Goal: Book appointment/travel/reservation

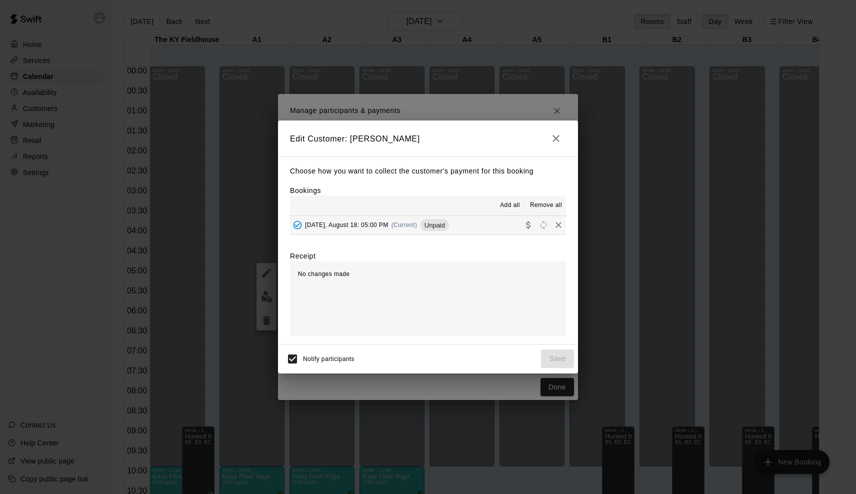
scroll to position [492, 0]
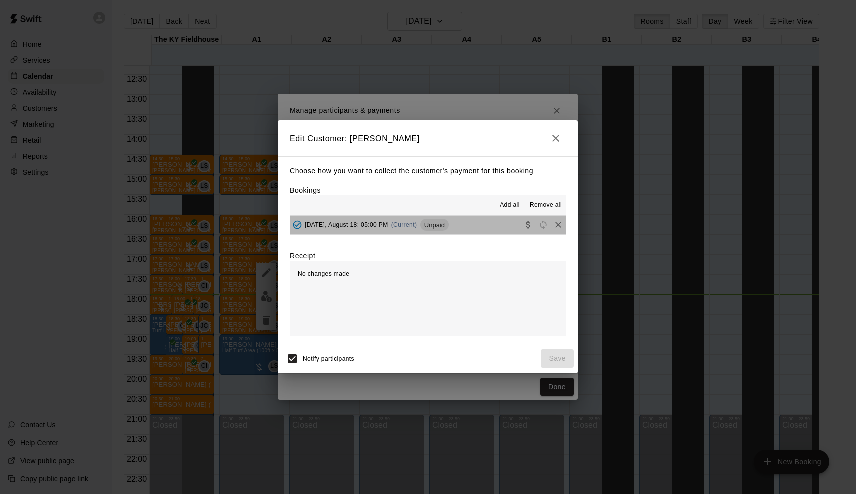
click at [348, 219] on div "Monday, August 18: 05:00 PM (Current) Unpaid" at bounding box center [369, 225] width 159 height 15
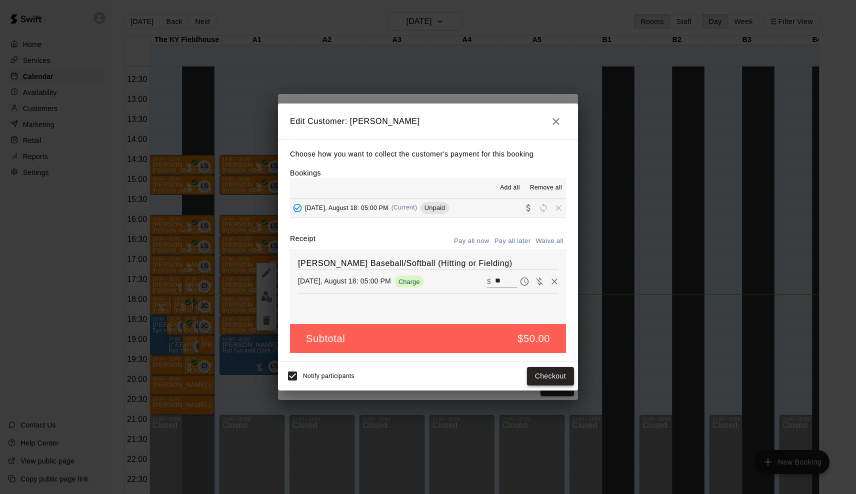
click at [543, 375] on button "Checkout" at bounding box center [550, 376] width 47 height 19
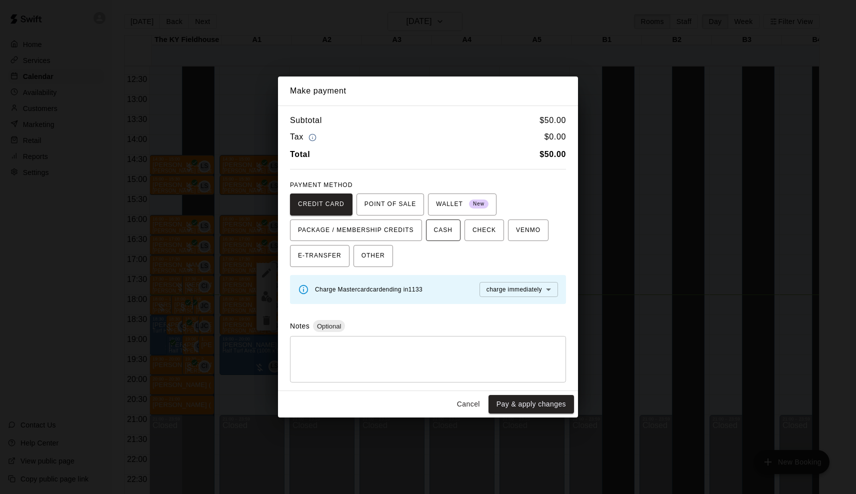
click at [437, 238] on button "CASH" at bounding box center [443, 231] width 35 height 22
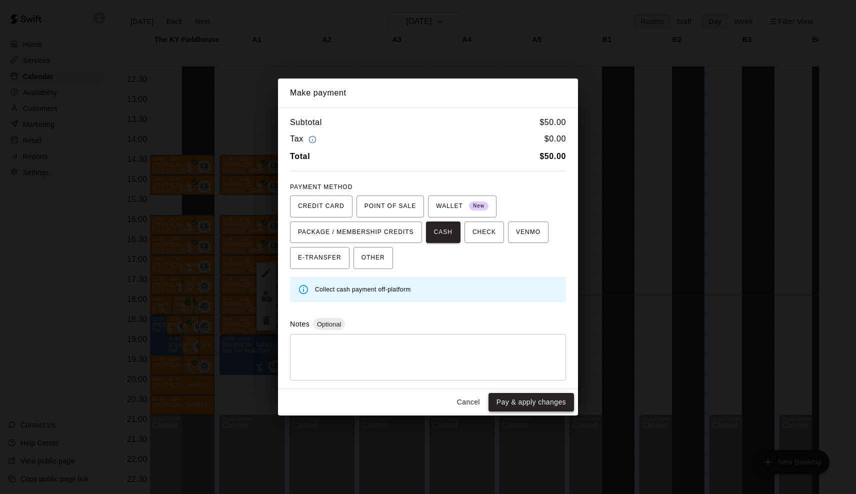
click at [514, 395] on button "Pay & apply changes" at bounding box center [532, 402] width 86 height 19
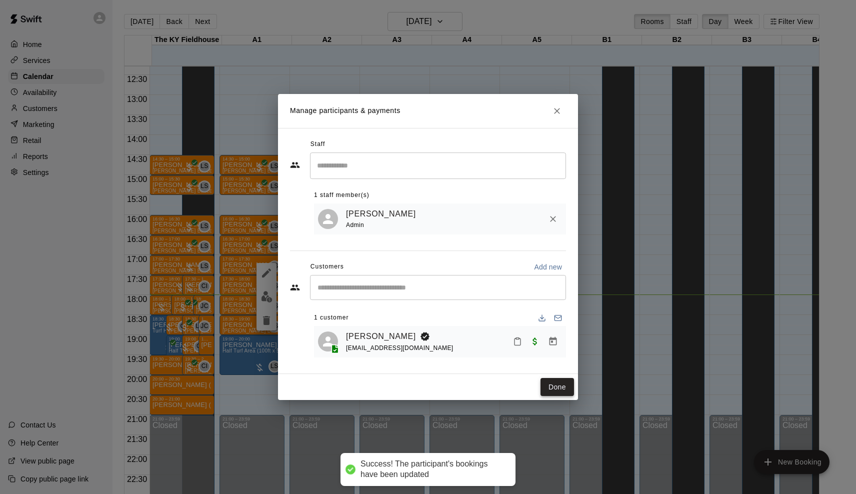
click at [561, 390] on button "Done" at bounding box center [558, 387] width 34 height 19
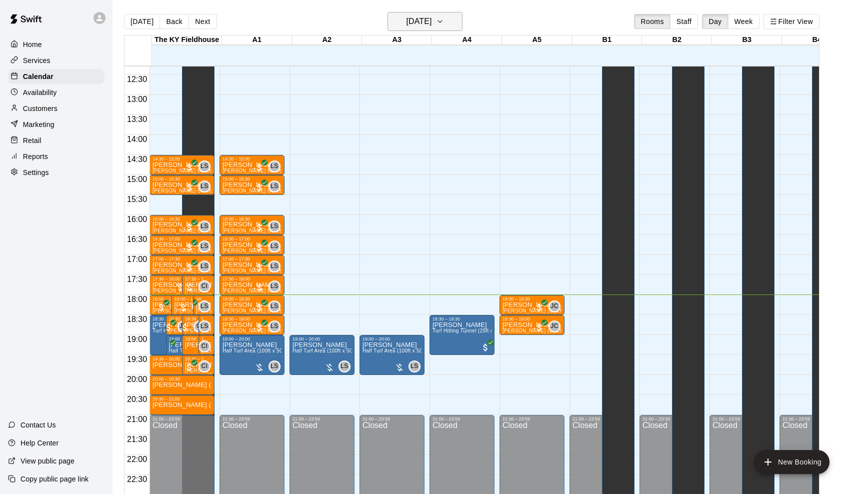
click at [415, 18] on h6 "[DATE]" at bounding box center [419, 22] width 26 height 14
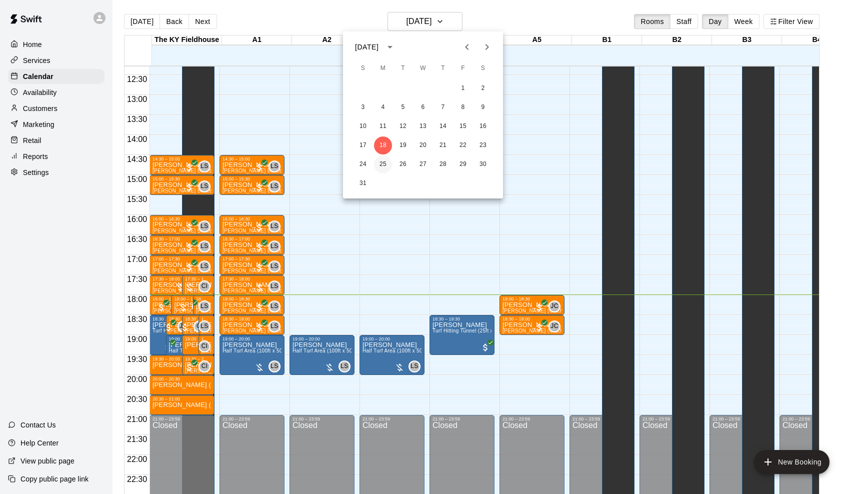
click at [382, 166] on button "25" at bounding box center [383, 165] width 18 height 18
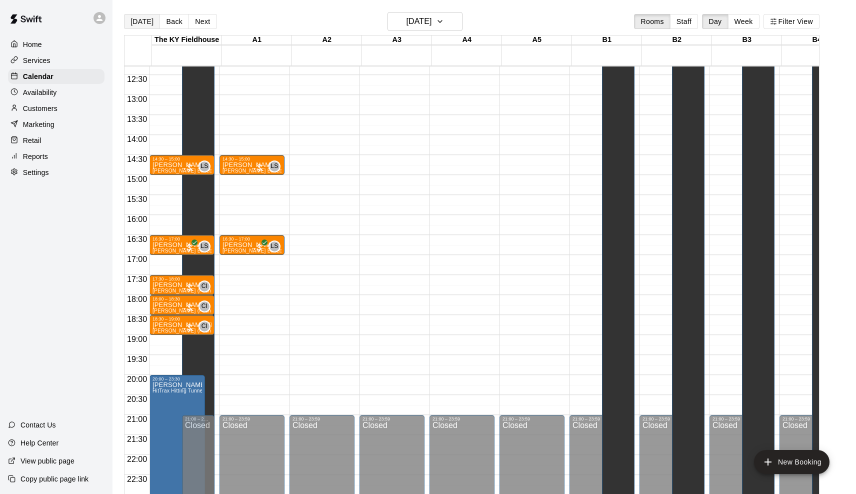
click at [148, 22] on button "[DATE]" at bounding box center [142, 21] width 36 height 15
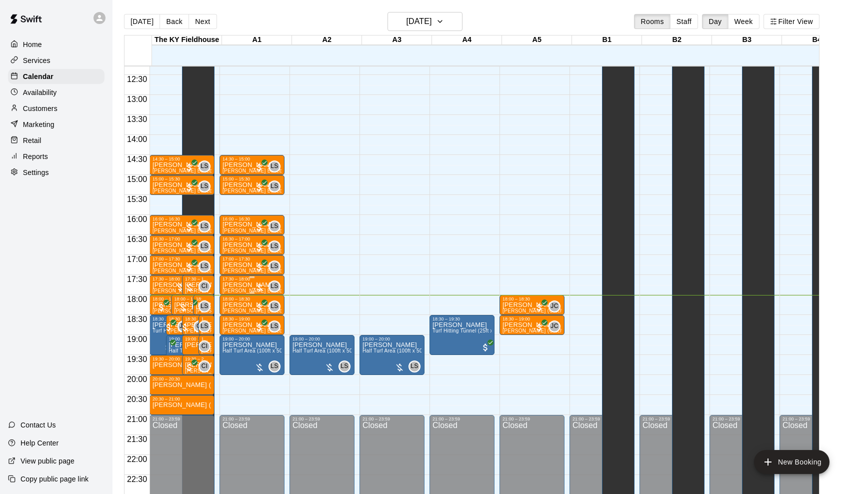
click at [258, 284] on div at bounding box center [260, 288] width 10 height 10
click at [266, 320] on img "edit" at bounding box center [267, 317] width 12 height 12
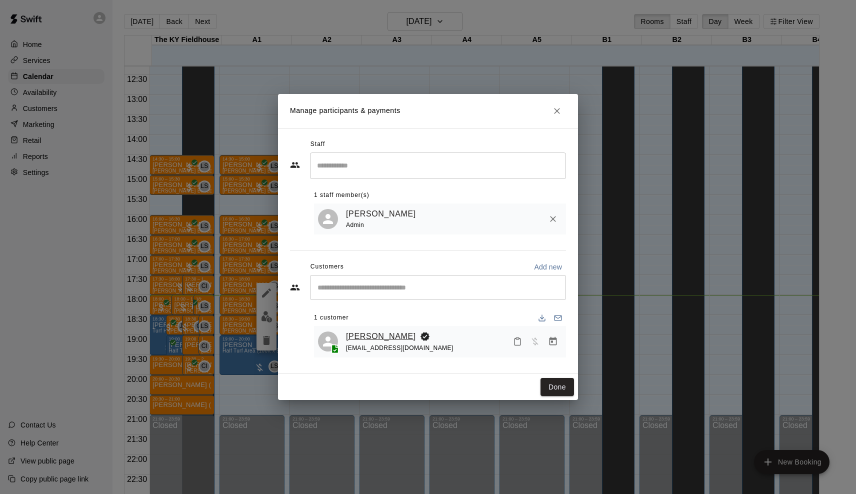
click at [374, 336] on link "[PERSON_NAME]" at bounding box center [381, 336] width 70 height 13
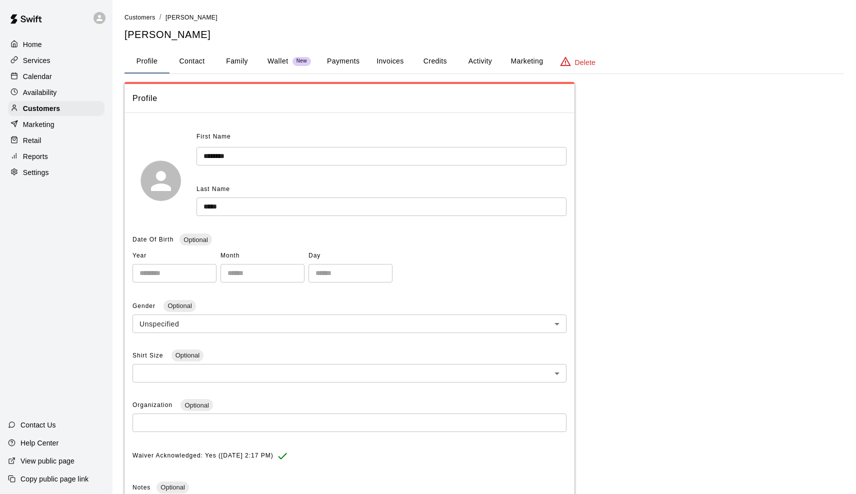
click at [328, 60] on button "Payments" at bounding box center [343, 62] width 49 height 24
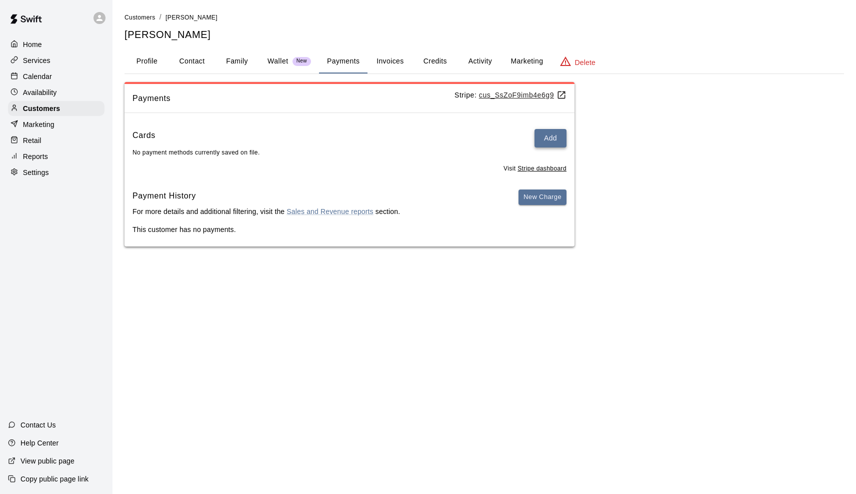
click at [546, 134] on button "Add" at bounding box center [551, 138] width 32 height 19
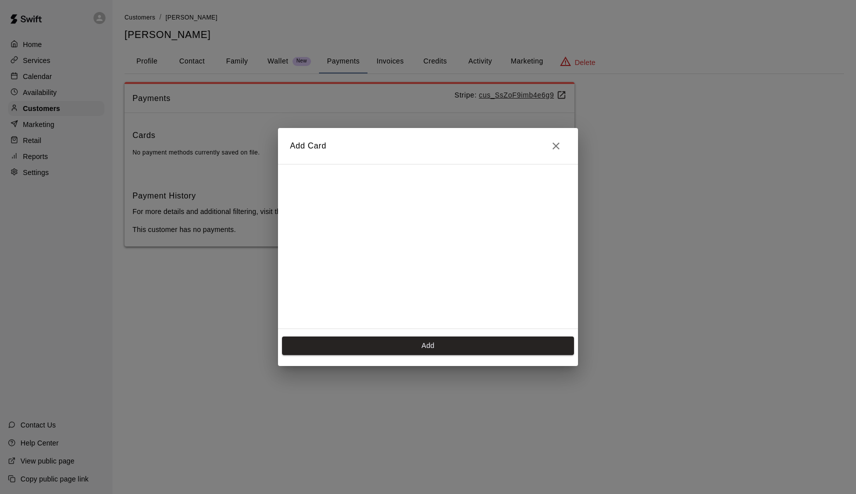
scroll to position [148, 0]
click at [369, 387] on div "Add Card Add" at bounding box center [428, 247] width 856 height 494
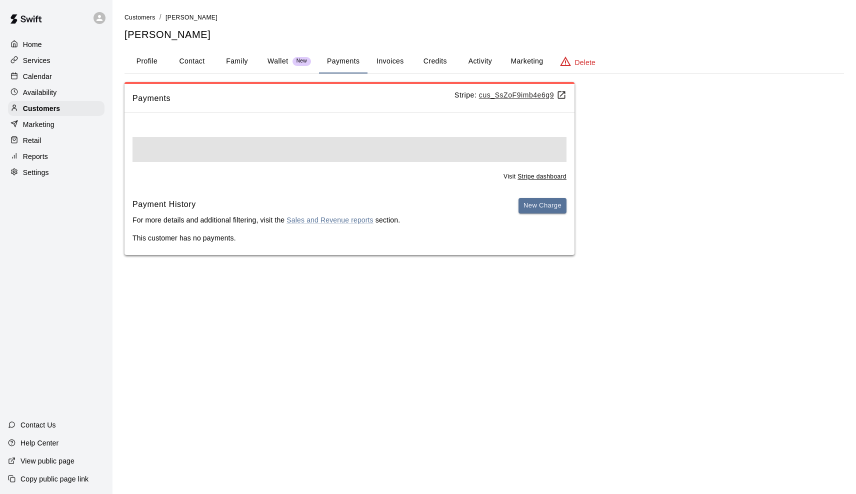
click at [477, 135] on div "Visit Stripe dashboard Payment History For more details and additional filterin…" at bounding box center [350, 188] width 450 height 134
click at [200, 64] on button "Contact" at bounding box center [192, 62] width 45 height 24
select select "**"
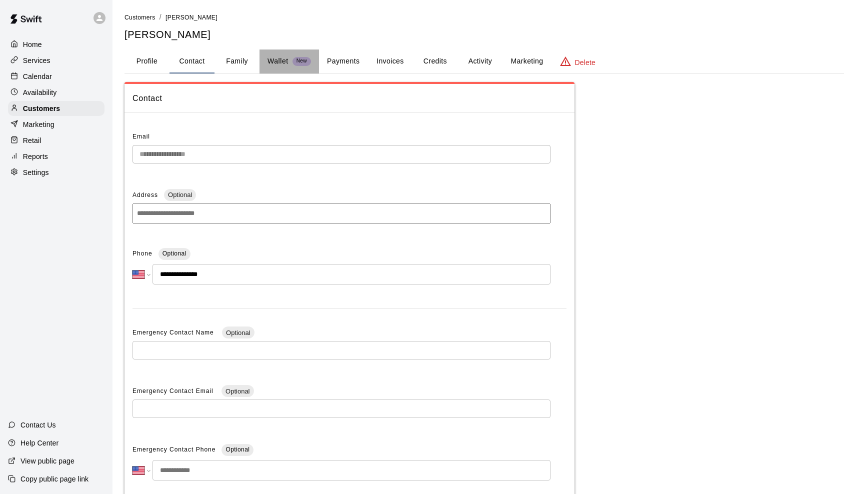
click at [288, 62] on p "Wallet" at bounding box center [278, 61] width 21 height 11
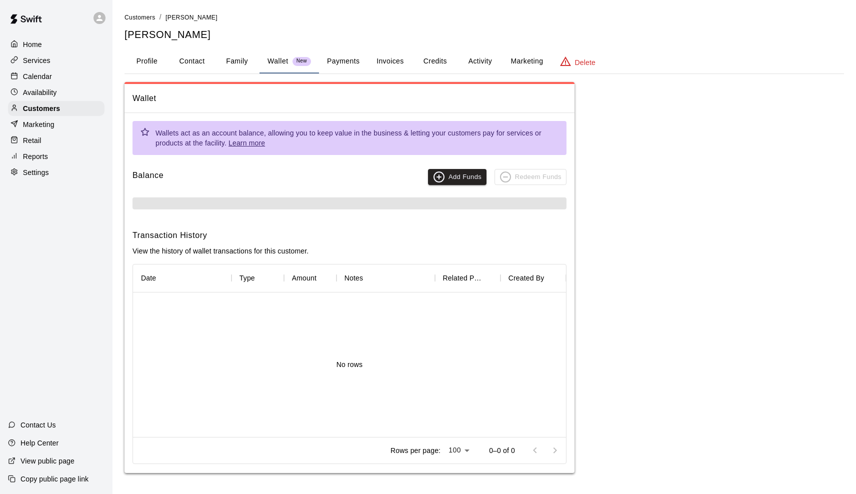
click at [242, 64] on button "Family" at bounding box center [237, 62] width 45 height 24
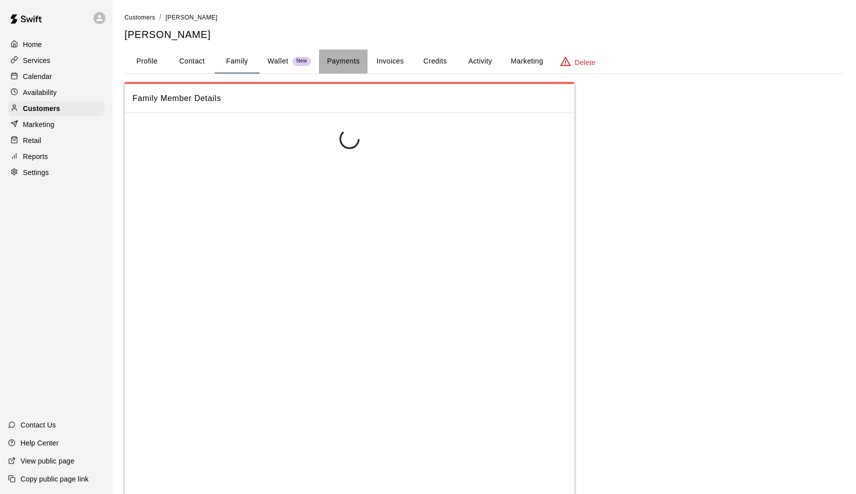
click at [351, 61] on button "Payments" at bounding box center [343, 62] width 49 height 24
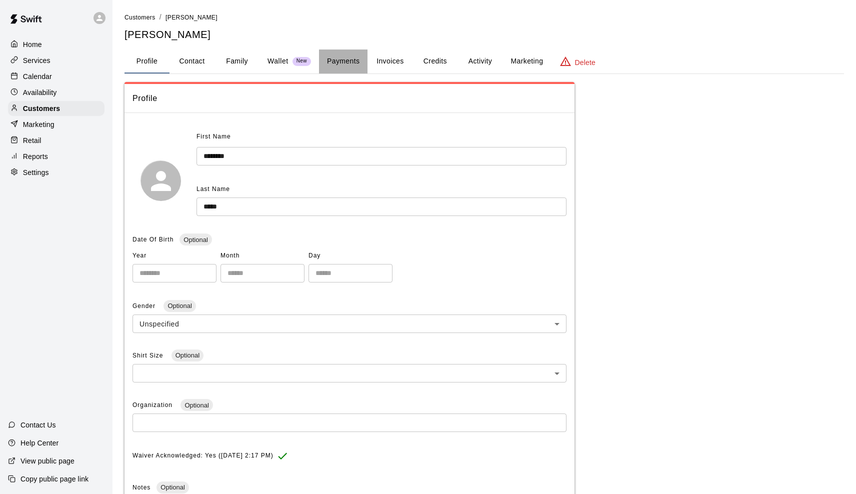
click at [342, 57] on button "Payments" at bounding box center [343, 62] width 49 height 24
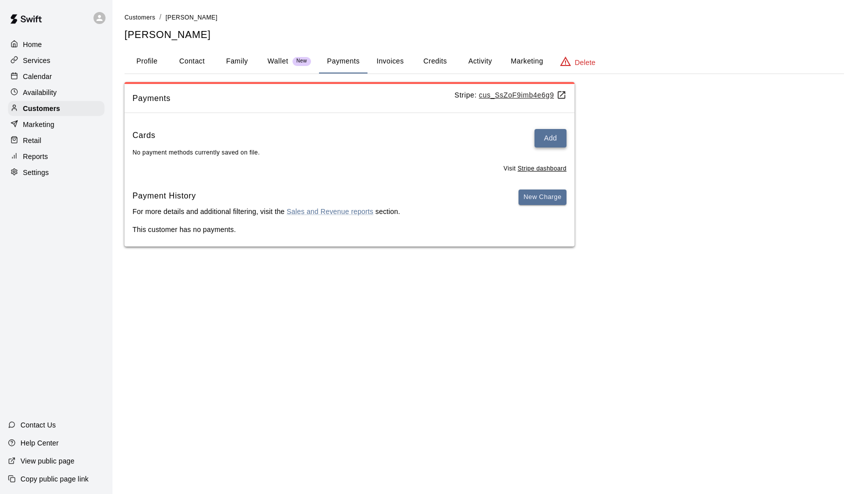
click at [560, 138] on button "Add" at bounding box center [551, 138] width 32 height 19
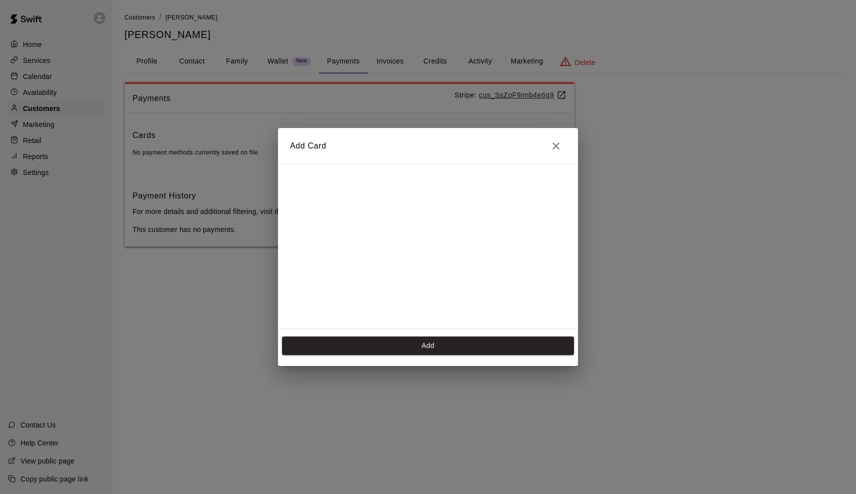
scroll to position [148, 0]
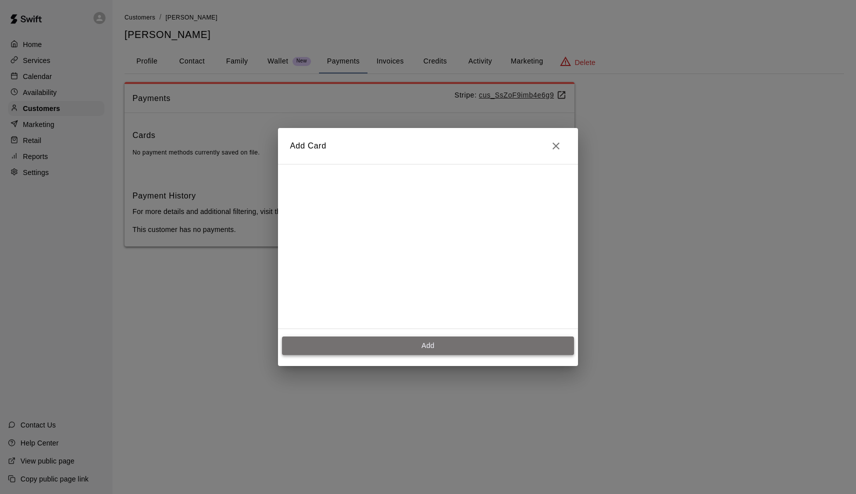
click at [414, 344] on button "Add" at bounding box center [428, 346] width 292 height 19
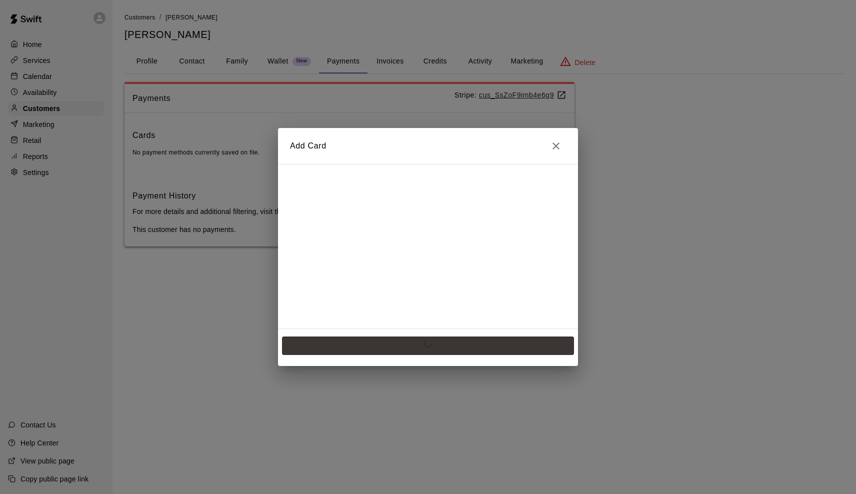
scroll to position [0, 0]
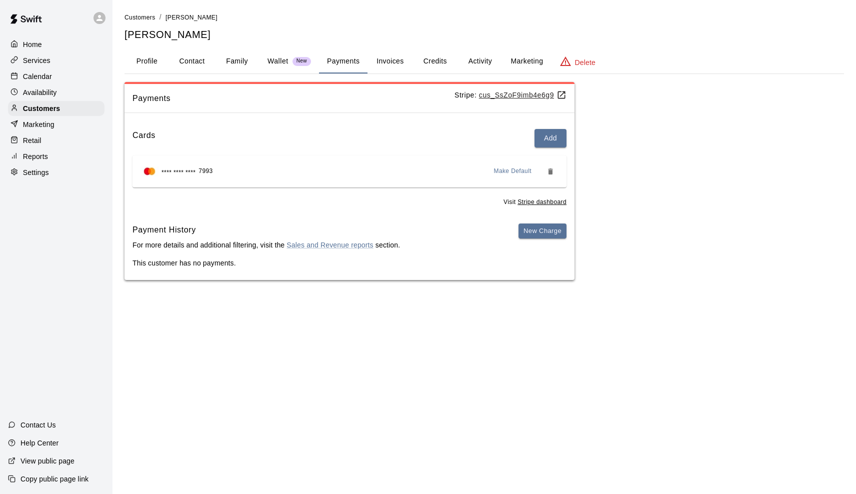
click at [56, 75] on div "Calendar" at bounding box center [56, 76] width 97 height 15
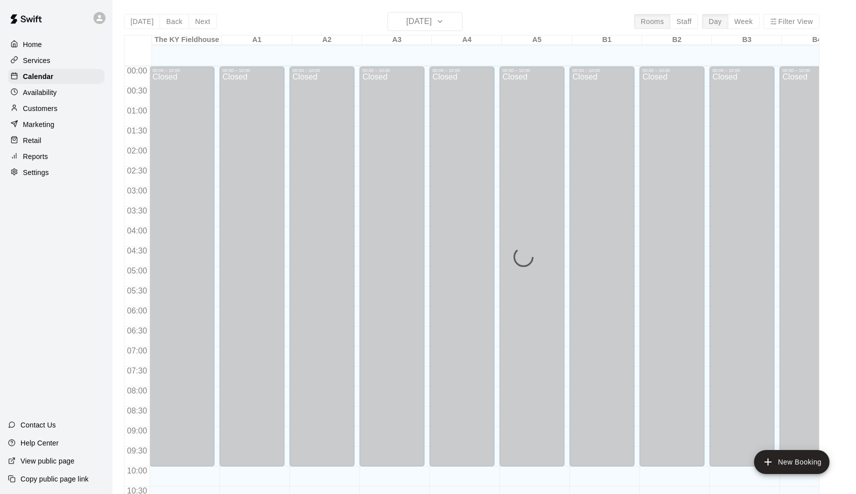
scroll to position [492, 0]
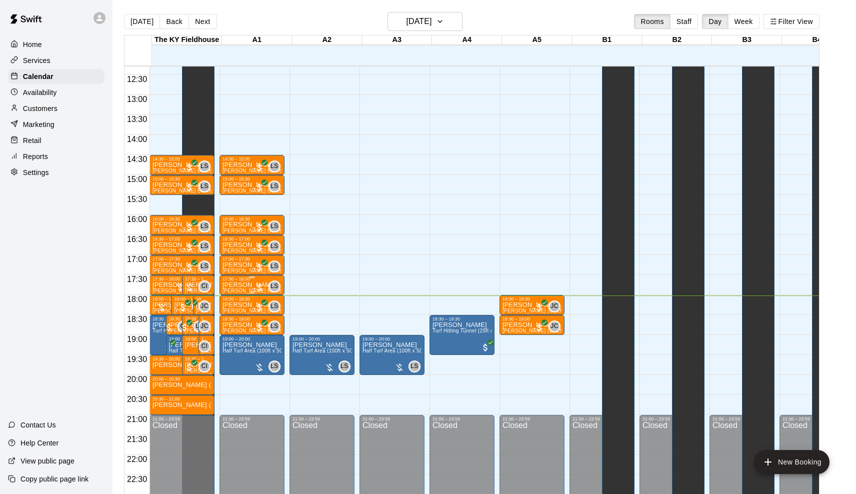
click at [259, 288] on div at bounding box center [260, 288] width 10 height 10
click at [262, 317] on img "edit" at bounding box center [267, 317] width 12 height 12
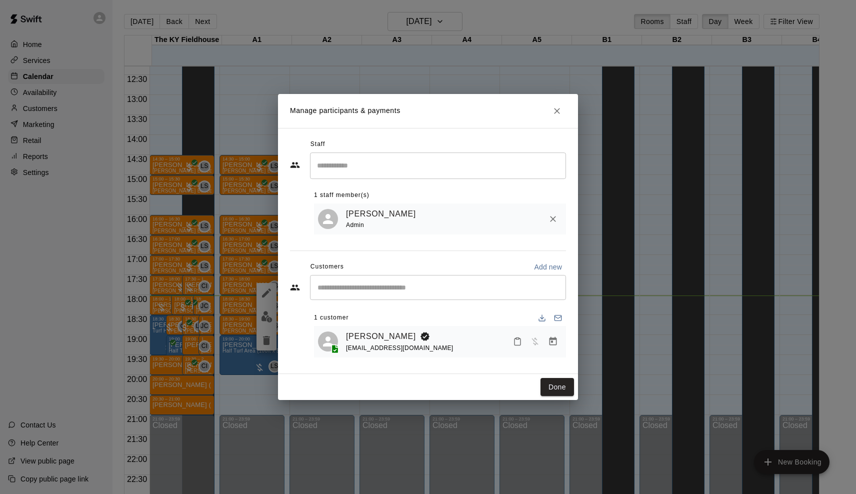
click at [559, 341] on button "Manage bookings & payment" at bounding box center [553, 342] width 18 height 18
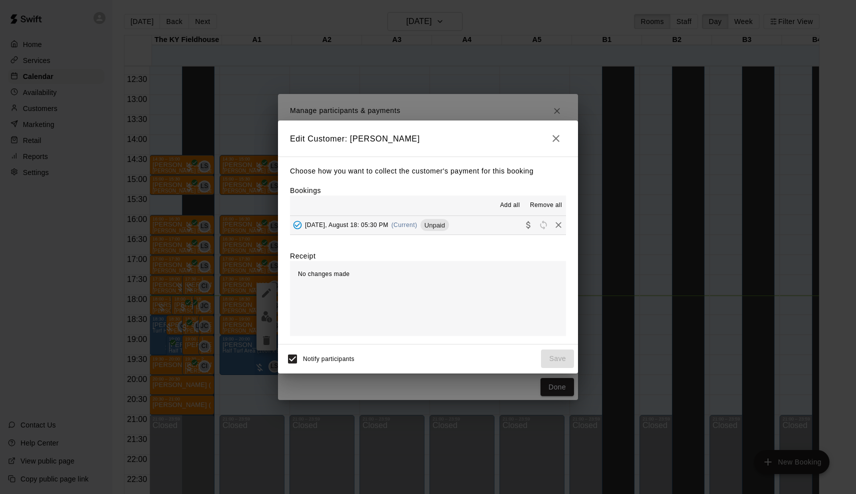
click at [393, 223] on div "[DATE], August 18: 05:30 PM (Current) Unpaid" at bounding box center [369, 225] width 159 height 15
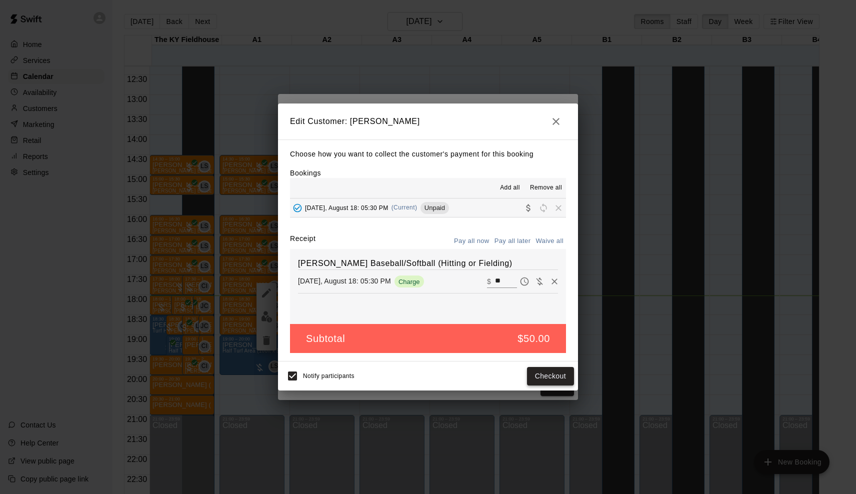
click at [542, 377] on button "Checkout" at bounding box center [550, 376] width 47 height 19
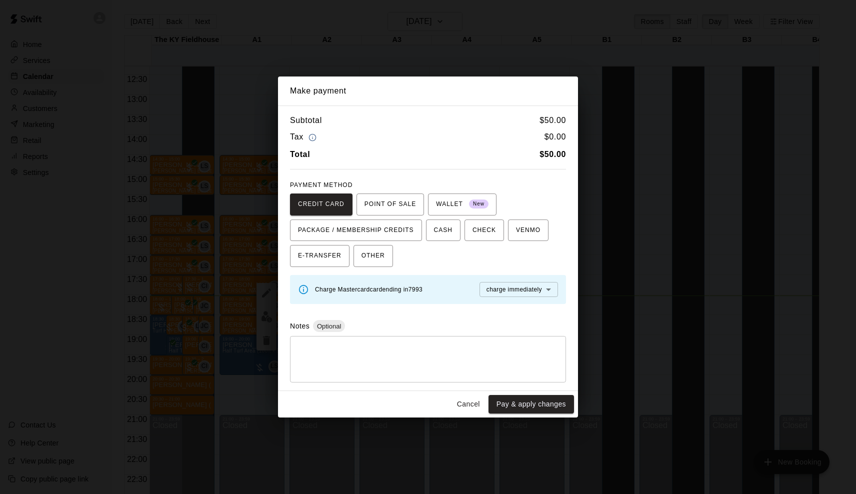
click at [535, 416] on div "Cancel Pay & apply changes" at bounding box center [428, 404] width 300 height 27
click at [540, 399] on button "Pay & apply changes" at bounding box center [532, 404] width 86 height 19
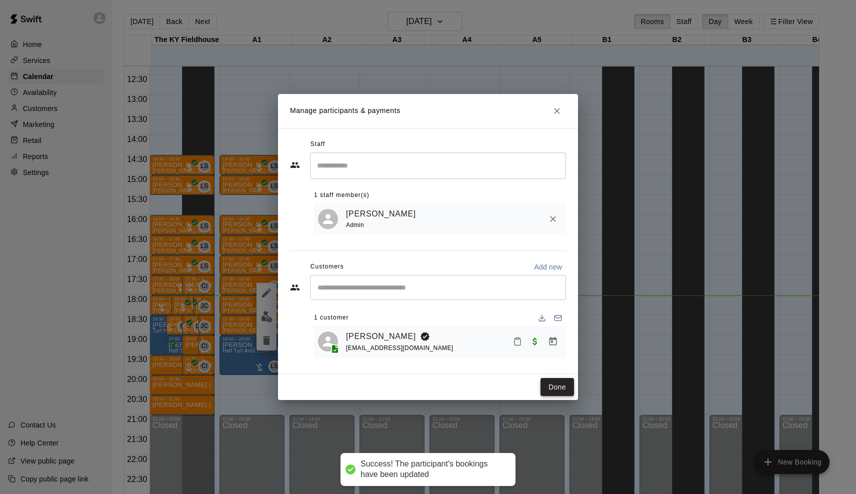
click at [561, 381] on button "Done" at bounding box center [558, 387] width 34 height 19
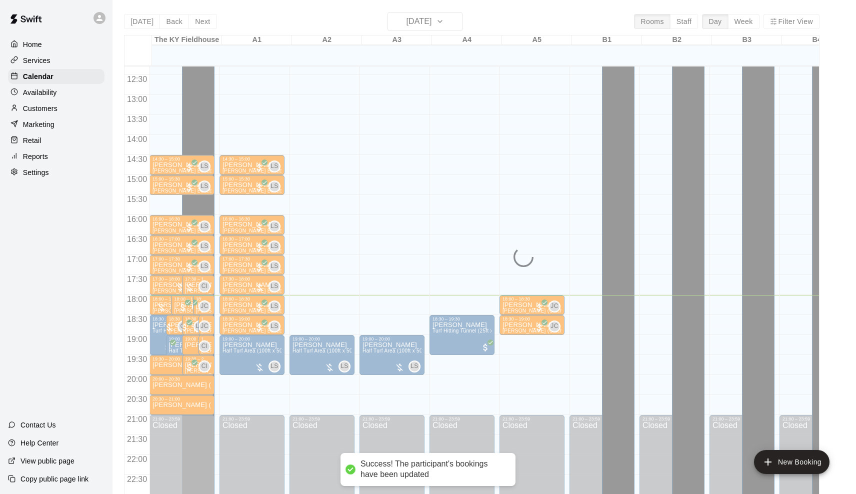
click at [431, 24] on div "[DATE] Back [DATE][DATE] Rooms Staff Day Week Filter View [GEOGRAPHIC_DATA] 18 …" at bounding box center [472, 259] width 696 height 494
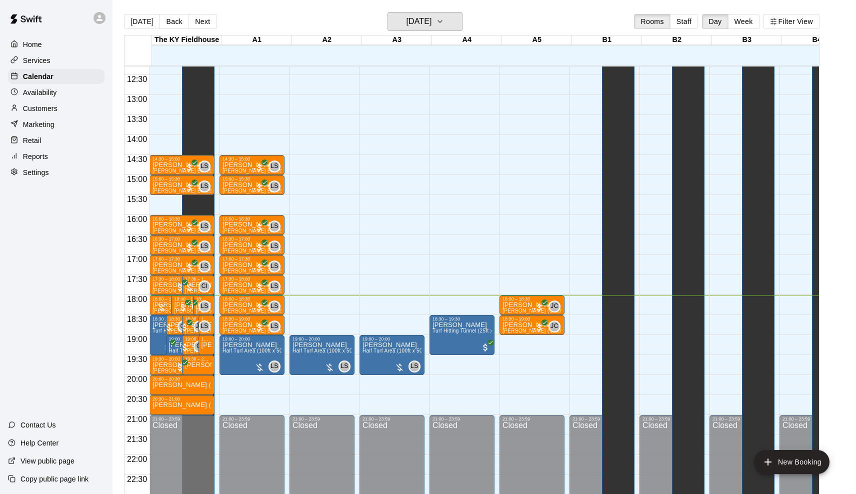
click at [431, 23] on h6 "[DATE]" at bounding box center [419, 22] width 26 height 14
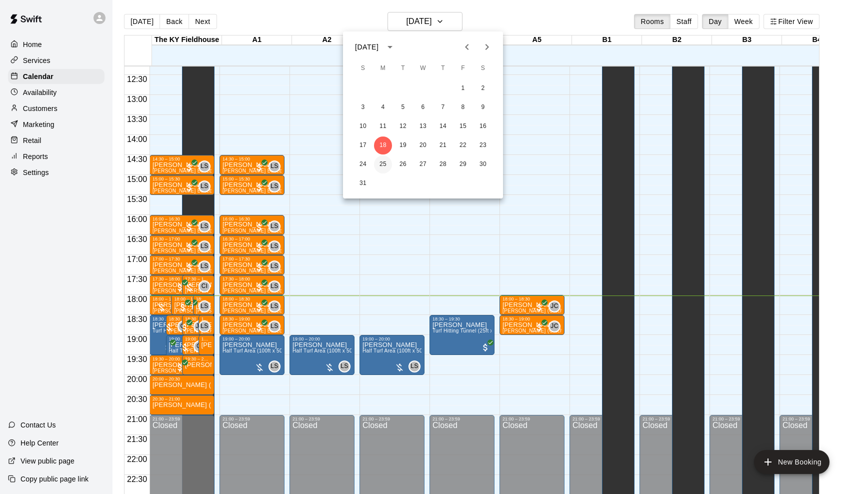
click at [381, 161] on button "25" at bounding box center [383, 165] width 18 height 18
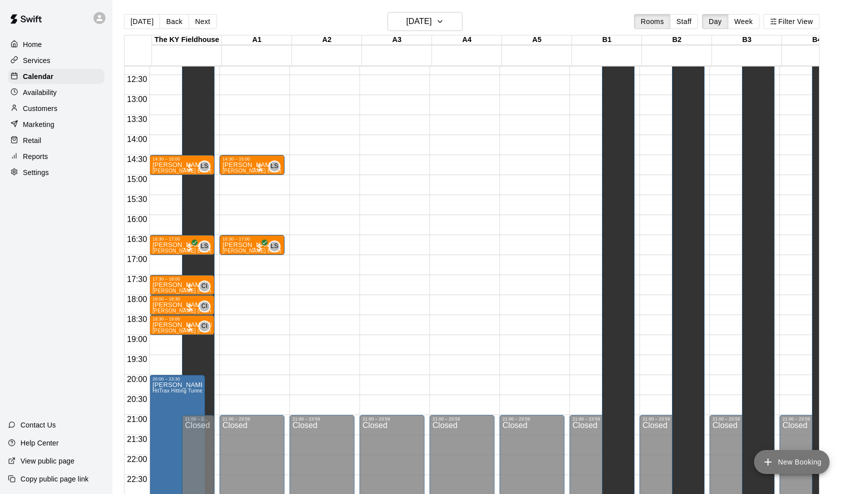
click at [782, 464] on button "New Booking" at bounding box center [792, 462] width 76 height 24
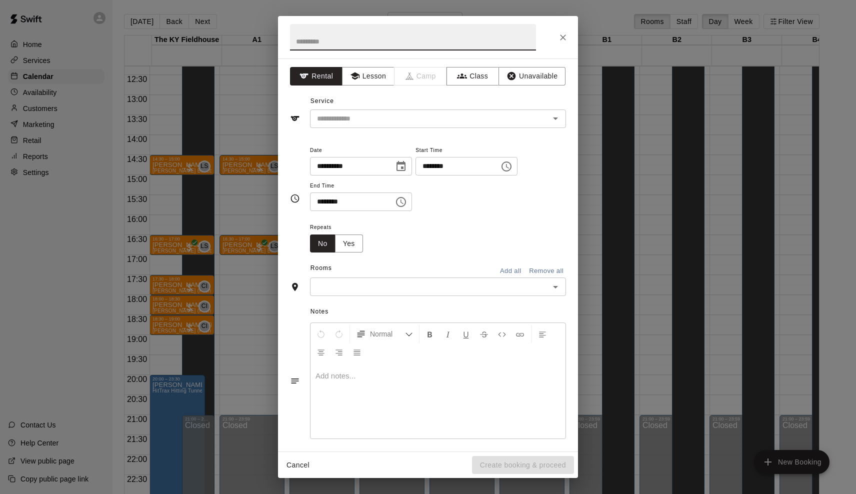
click at [434, 168] on input "********" at bounding box center [454, 166] width 77 height 19
type input "********"
click at [318, 198] on input "********" at bounding box center [348, 202] width 77 height 19
click at [332, 201] on input "********" at bounding box center [348, 202] width 77 height 19
type input "********"
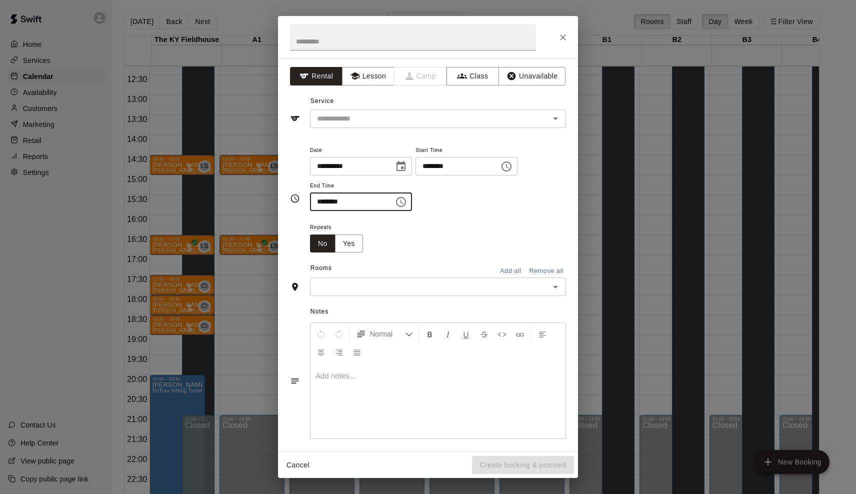
click at [364, 274] on div "Rooms Add all Remove all" at bounding box center [428, 269] width 276 height 17
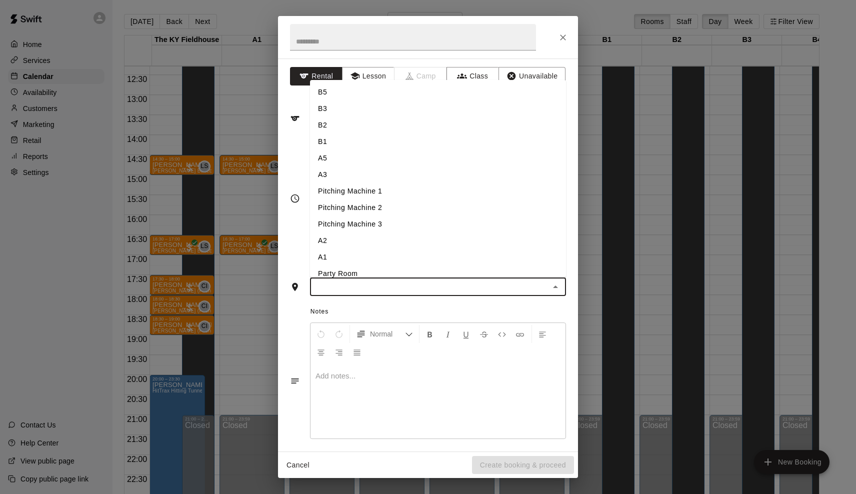
click at [364, 282] on input "text" at bounding box center [430, 287] width 234 height 13
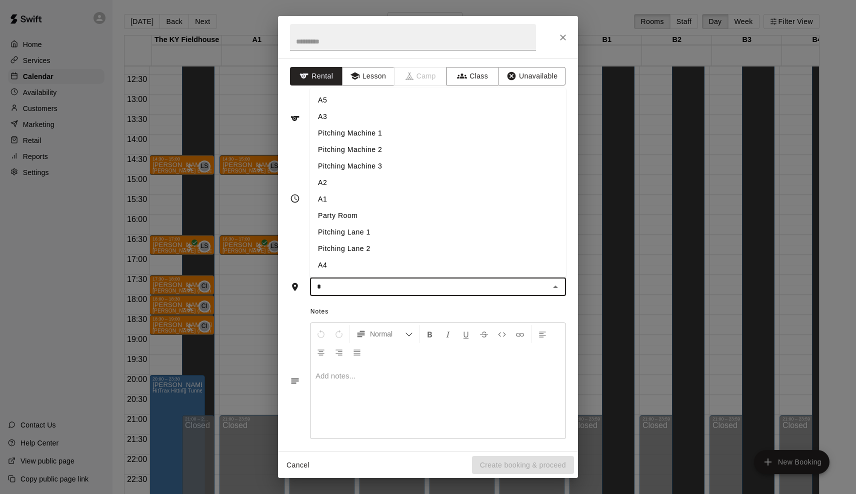
type input "**"
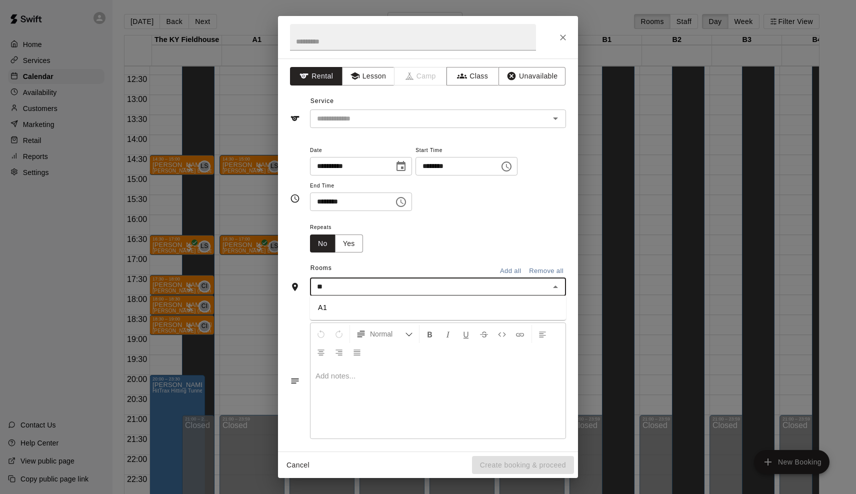
click at [327, 308] on li "A1" at bounding box center [438, 308] width 256 height 17
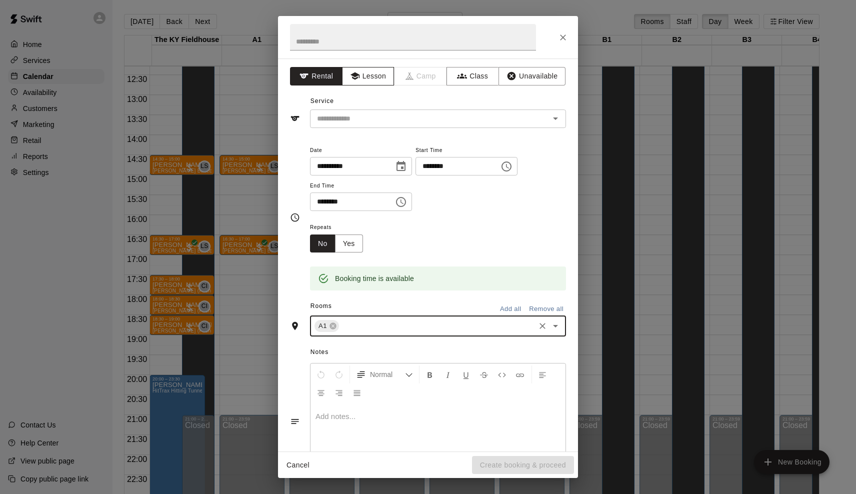
click at [359, 81] on icon "button" at bounding box center [355, 76] width 10 height 10
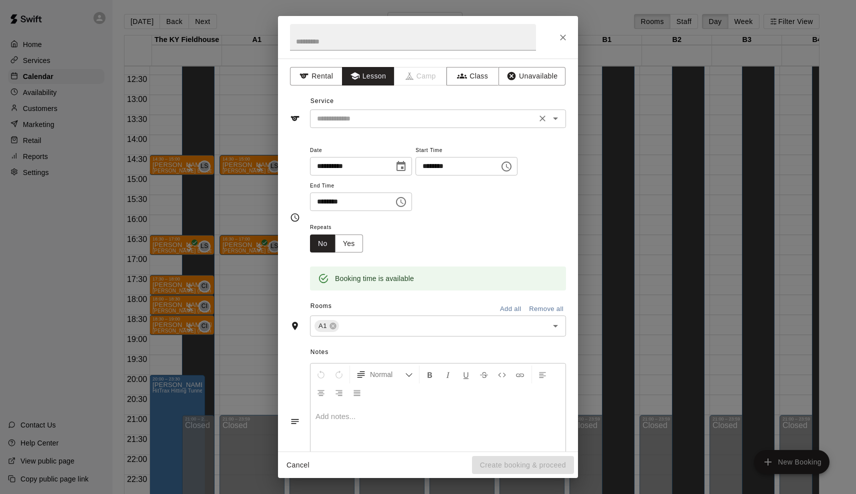
click at [348, 110] on div "​" at bounding box center [438, 119] width 256 height 19
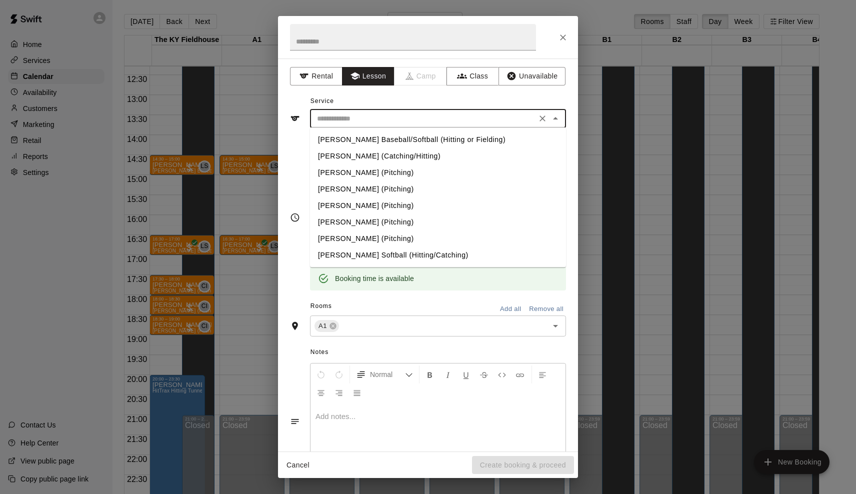
click at [346, 138] on li "[PERSON_NAME] Baseball/Softball (Hitting or Fielding)" at bounding box center [438, 140] width 256 height 17
type input "**********"
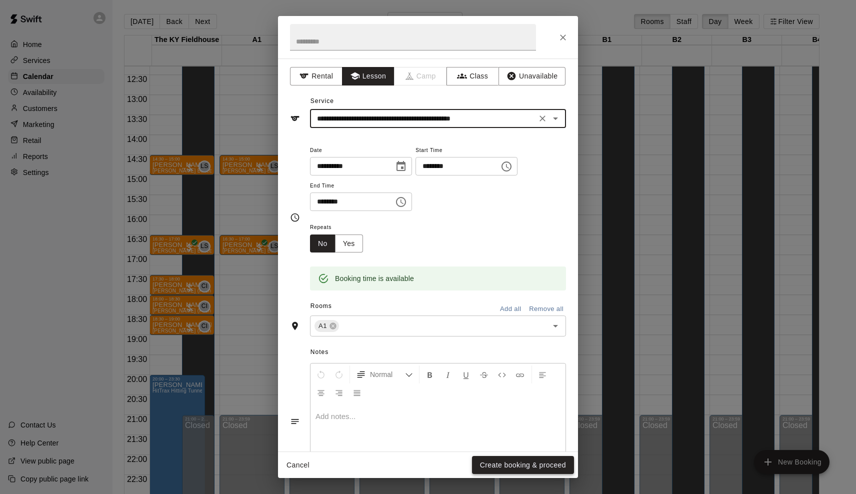
click at [487, 473] on button "Create booking & proceed" at bounding box center [523, 465] width 102 height 19
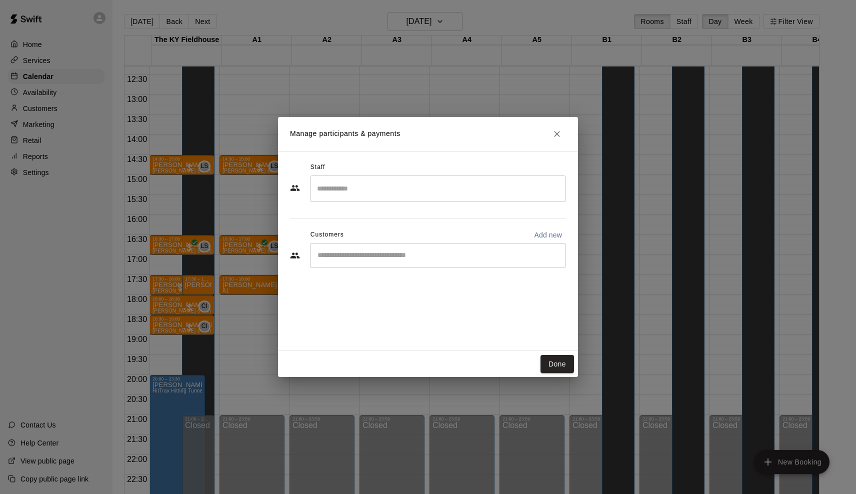
click at [373, 189] on input "Search staff" at bounding box center [438, 189] width 247 height 18
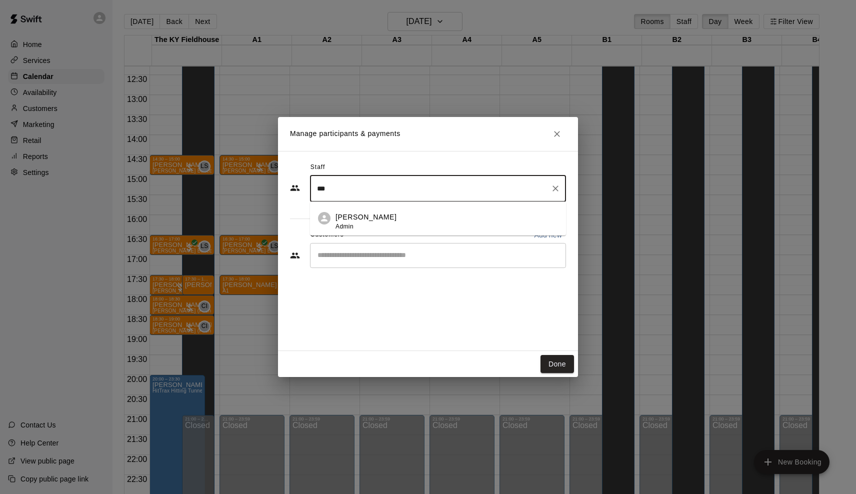
click at [361, 217] on p "[PERSON_NAME]" at bounding box center [366, 217] width 61 height 11
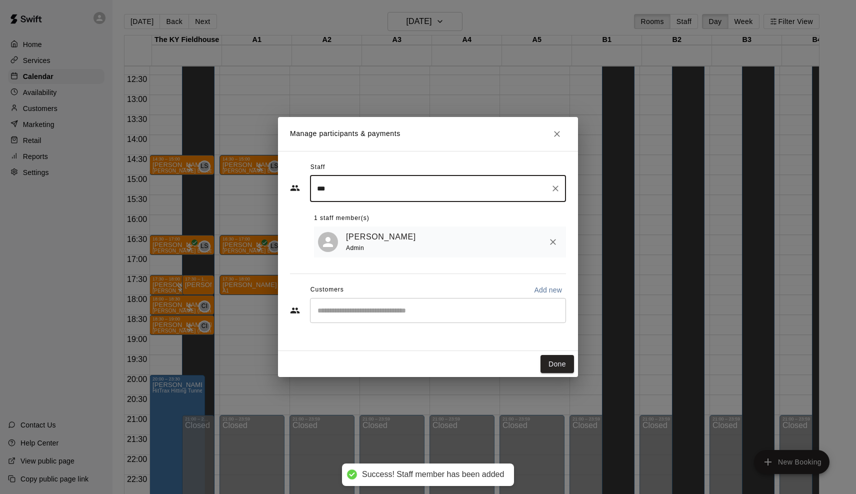
type input "***"
click at [358, 255] on div "[PERSON_NAME] Admin" at bounding box center [440, 243] width 252 height 32
click at [357, 296] on div "Customers Add new" at bounding box center [428, 290] width 276 height 16
click at [354, 314] on input "Start typing to search customers..." at bounding box center [438, 311] width 247 height 10
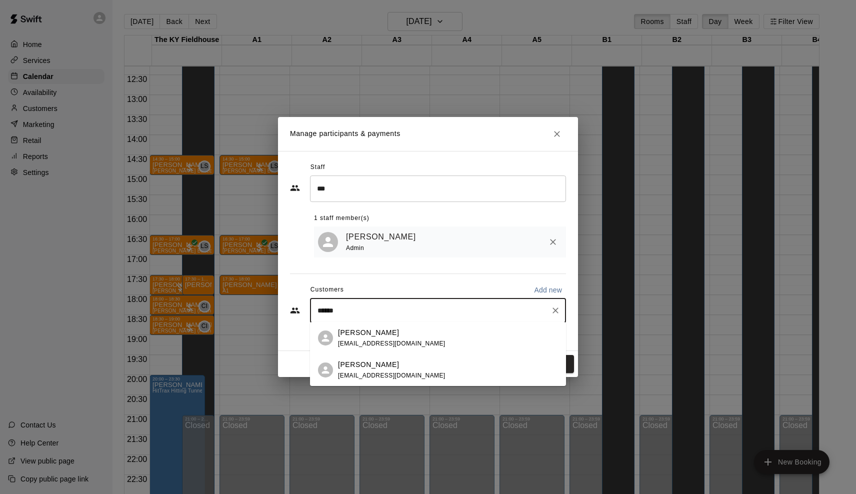
type input "******"
click at [354, 346] on span "[EMAIL_ADDRESS][DOMAIN_NAME]" at bounding box center [392, 343] width 108 height 7
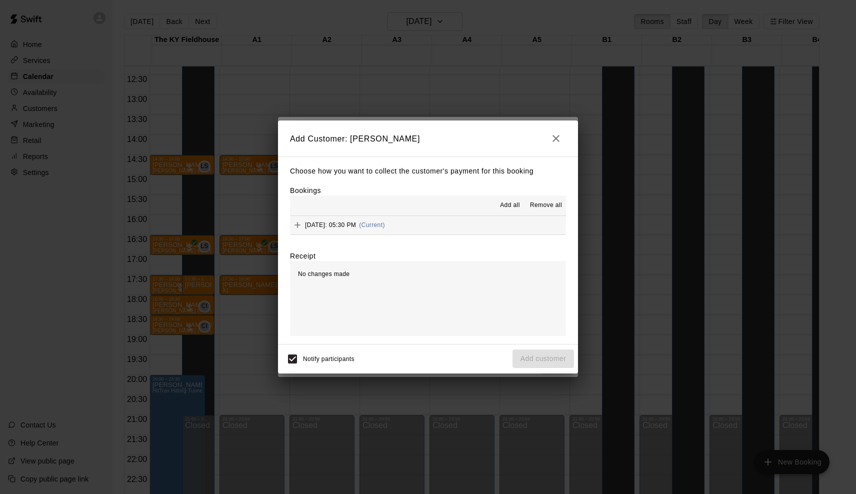
click at [390, 213] on div "Add all Remove all" at bounding box center [428, 206] width 276 height 20
click at [385, 219] on div "[DATE]: 05:30 PM (Current)" at bounding box center [337, 225] width 95 height 15
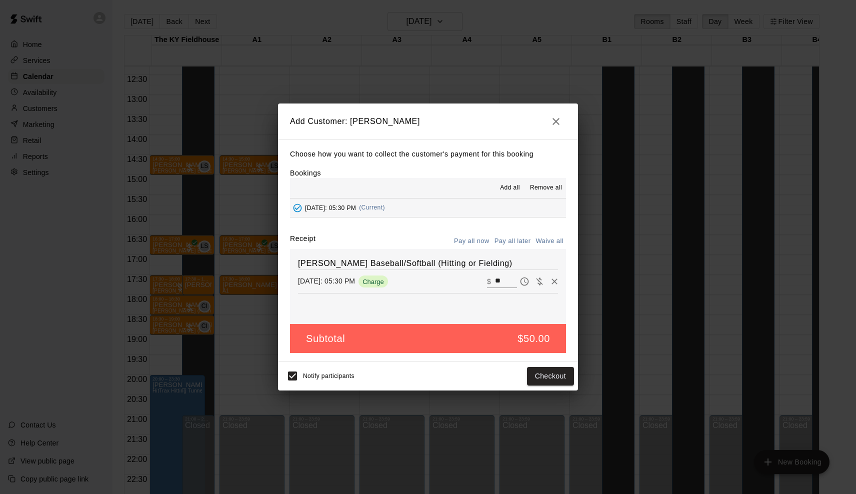
click at [514, 235] on button "Pay all later" at bounding box center [513, 242] width 42 height 16
click at [555, 379] on button "Add customer" at bounding box center [544, 376] width 62 height 19
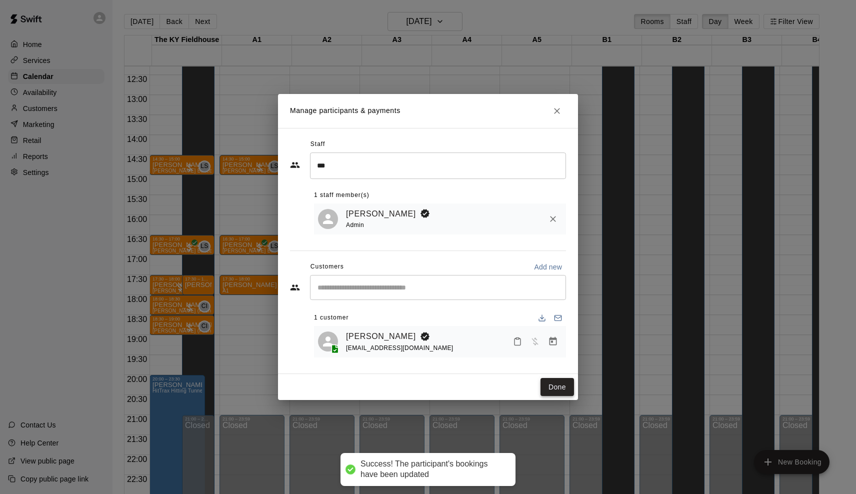
click at [560, 382] on button "Done" at bounding box center [558, 387] width 34 height 19
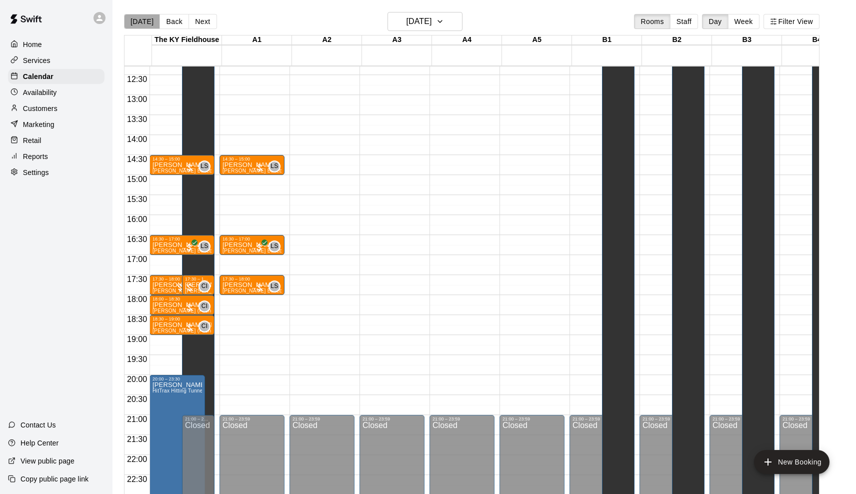
click at [153, 25] on button "[DATE]" at bounding box center [142, 21] width 36 height 15
